Goal: Task Accomplishment & Management: Manage account settings

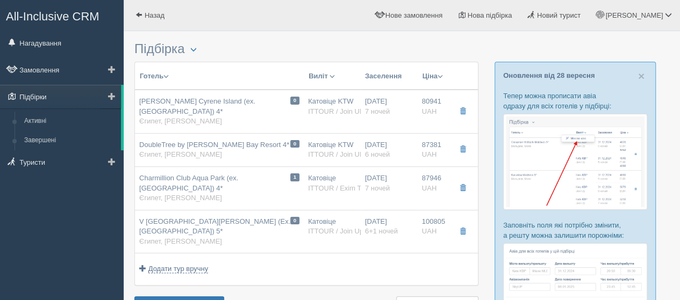
click at [52, 94] on link "Підбірки" at bounding box center [60, 97] width 121 height 24
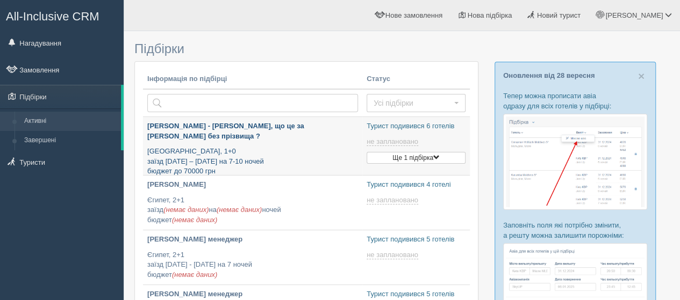
type input "2025-09-30 18:55"
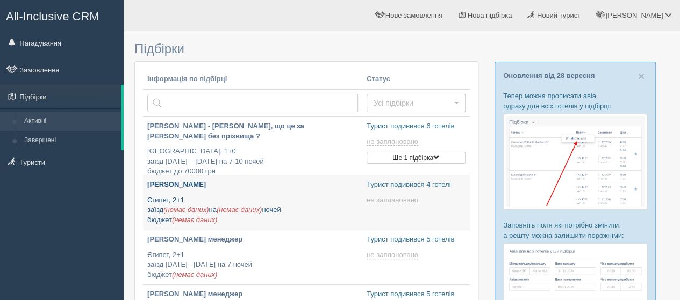
type input "2025-09-30 17:20"
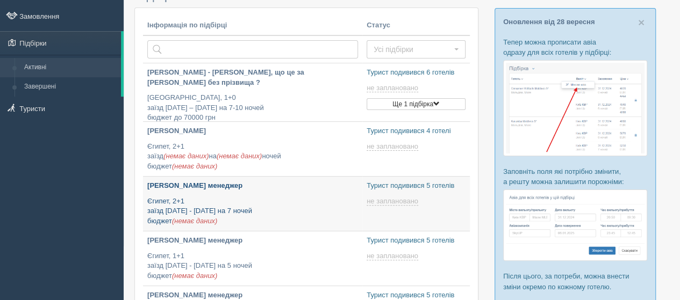
type input "2025-09-30 10:10"
type input "2025-09-30 15:35"
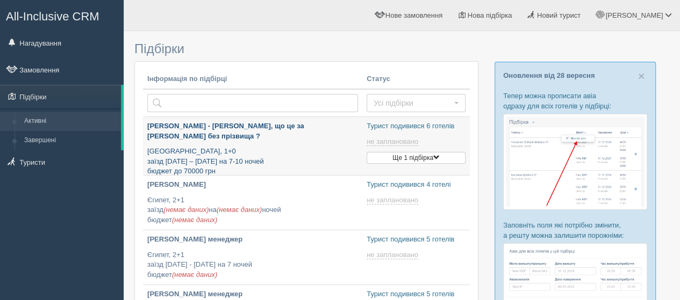
click at [260, 147] on p "Туреччина, 1+0 заїзд 20 вересня – 10 жовтня на 7-10 ночей бюджет до 70000 грн" at bounding box center [252, 162] width 211 height 30
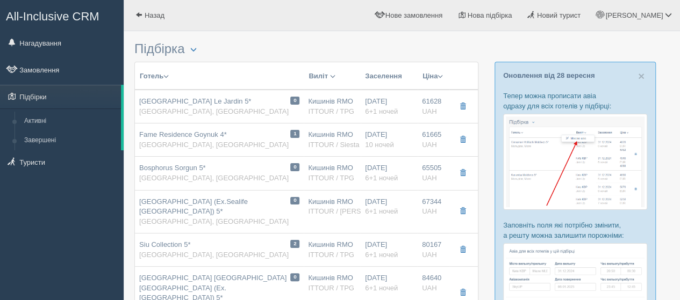
scroll to position [161, 0]
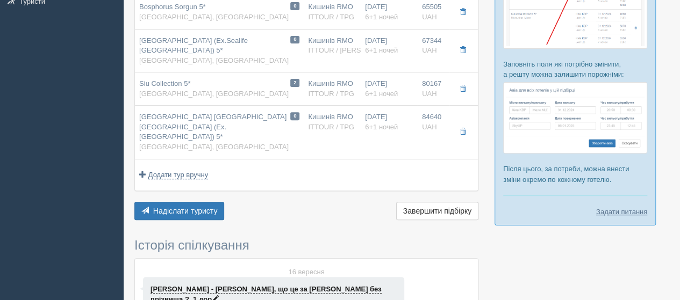
click at [219, 296] on span at bounding box center [215, 299] width 7 height 7
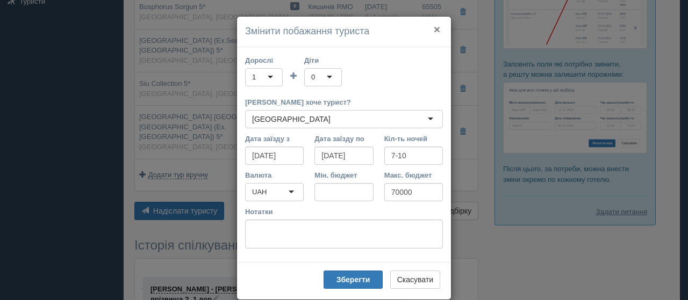
click at [434, 25] on button "×" at bounding box center [437, 29] width 6 height 11
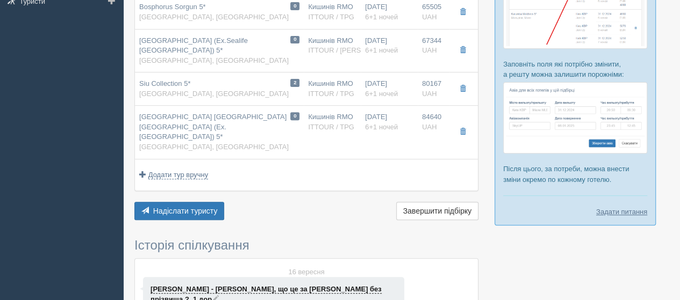
scroll to position [0, 0]
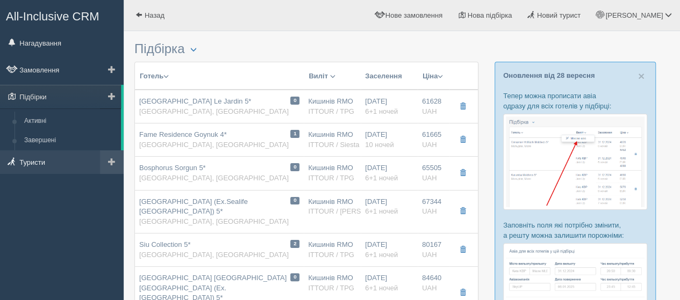
click at [59, 169] on link "Туристи" at bounding box center [62, 162] width 124 height 24
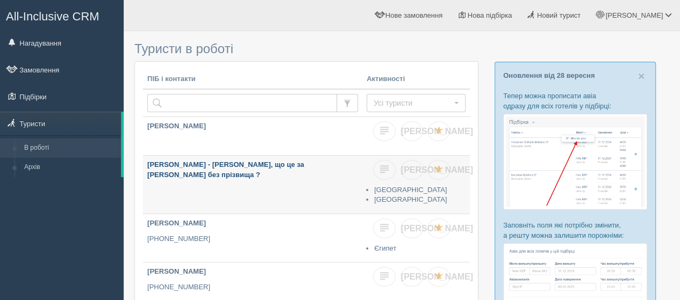
click at [220, 166] on b "[PERSON_NAME] - [PERSON_NAME], що це за [PERSON_NAME] без прізвища ?" at bounding box center [225, 170] width 157 height 18
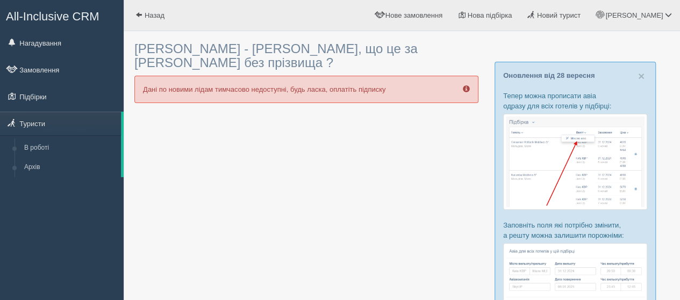
drag, startPoint x: 176, startPoint y: 78, endPoint x: 476, endPoint y: 77, distance: 299.9
click at [476, 77] on div "Дані по новими лідам тимчасово недоступні, будь ласка, оплатіть підписку" at bounding box center [306, 89] width 344 height 27
click at [39, 103] on link "Підбірки" at bounding box center [62, 97] width 124 height 24
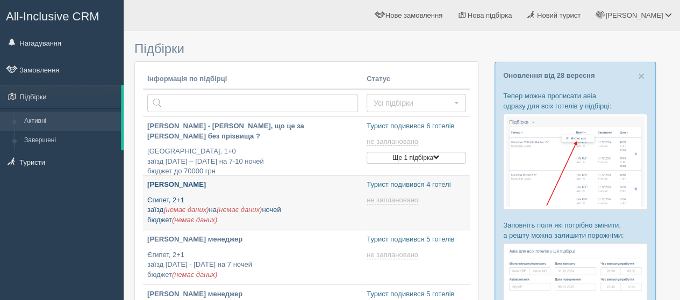
type input "[DATE] 17:20"
click at [181, 197] on p "Єгипет, 2+1 заїзд (немає даних) на (немає даних) ночей бюджет (немає даних)" at bounding box center [252, 211] width 211 height 30
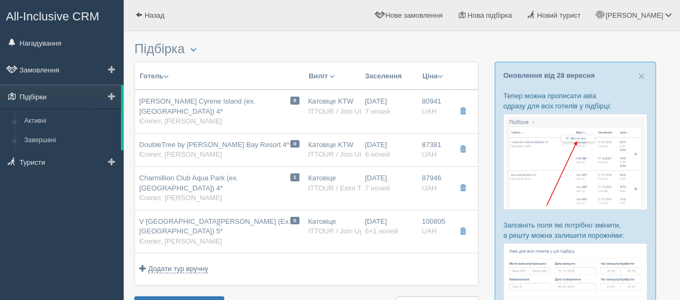
click at [55, 98] on link "Підбірки" at bounding box center [60, 97] width 121 height 24
